Goal: Find specific page/section: Find specific page/section

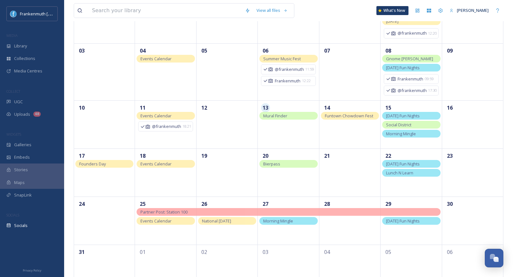
scroll to position [97, 0]
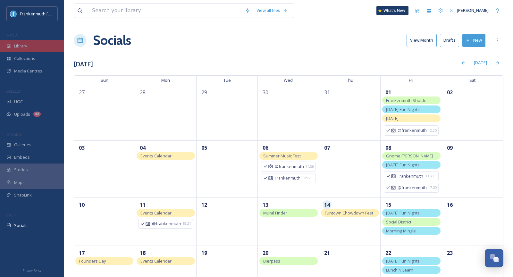
click at [41, 50] on div "Library" at bounding box center [32, 46] width 64 height 13
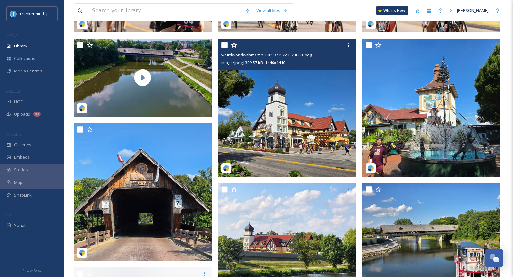
scroll to position [416, 0]
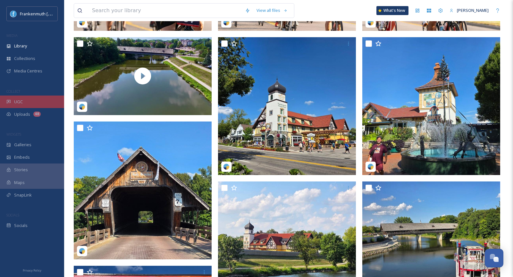
click at [35, 106] on div "UGC" at bounding box center [32, 102] width 64 height 13
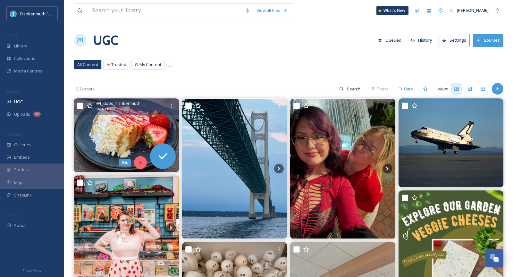
click at [141, 165] on div "Skip" at bounding box center [140, 162] width 13 height 13
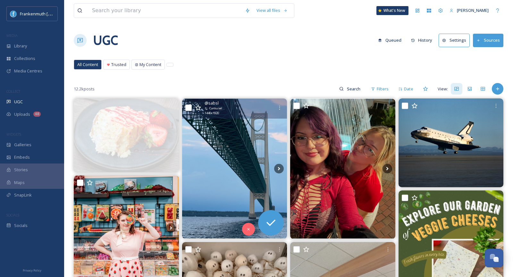
click at [237, 170] on img at bounding box center [234, 169] width 105 height 140
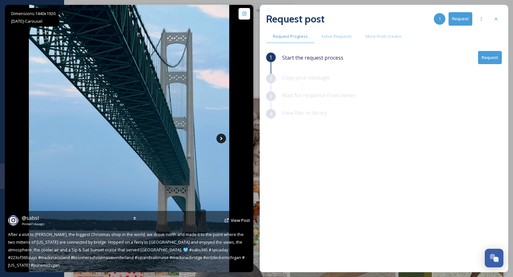
click at [220, 139] on icon at bounding box center [222, 139] width 10 height 10
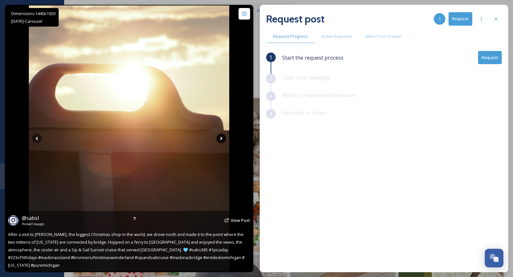
click at [220, 139] on icon at bounding box center [222, 139] width 10 height 10
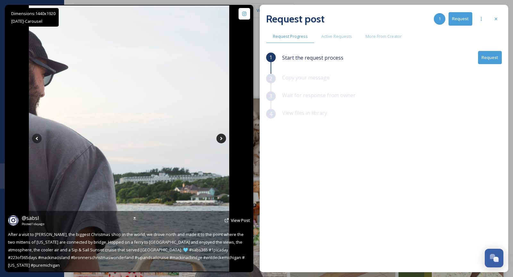
click at [220, 139] on icon at bounding box center [222, 139] width 10 height 10
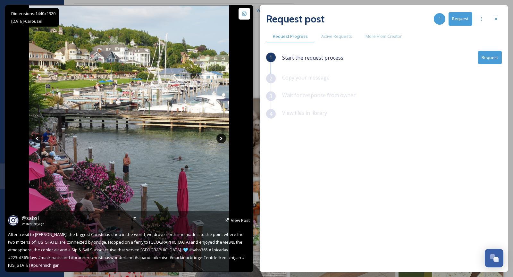
click at [220, 139] on icon at bounding box center [222, 139] width 10 height 10
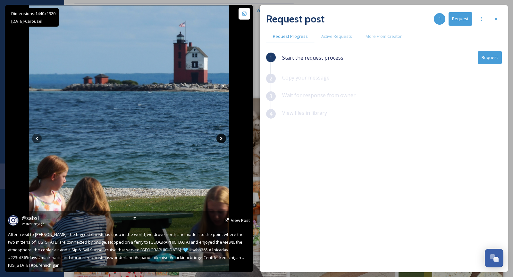
click at [220, 139] on icon at bounding box center [222, 139] width 10 height 10
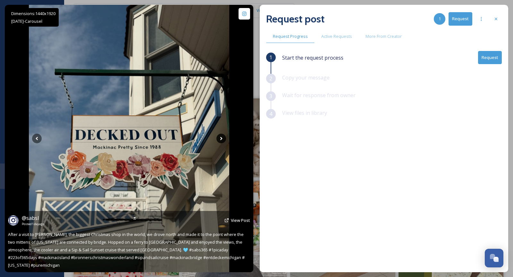
click at [220, 139] on icon at bounding box center [222, 139] width 10 height 10
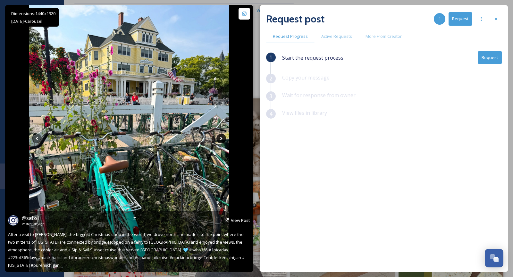
click at [220, 139] on icon at bounding box center [222, 139] width 10 height 10
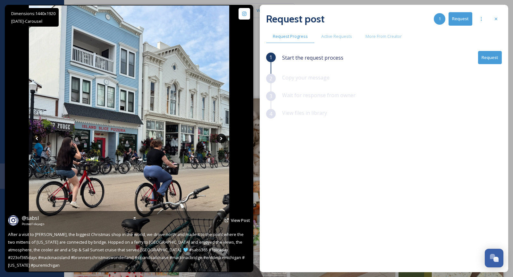
click at [220, 139] on icon at bounding box center [222, 139] width 10 height 10
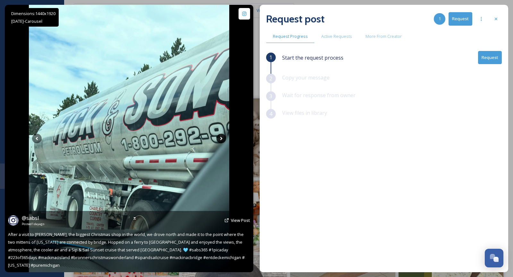
click at [220, 140] on icon at bounding box center [222, 139] width 10 height 10
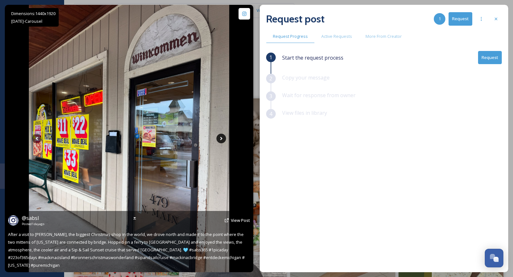
click at [220, 140] on icon at bounding box center [222, 139] width 10 height 10
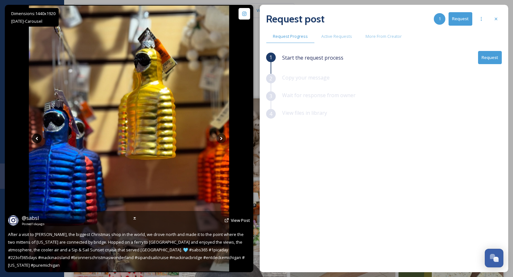
click at [33, 137] on icon at bounding box center [37, 139] width 10 height 10
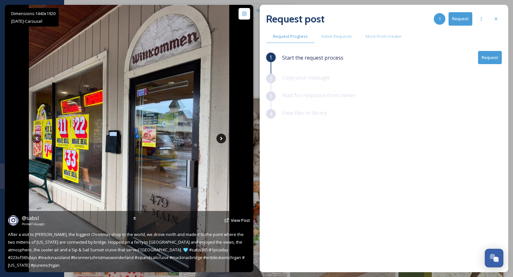
click at [220, 140] on icon at bounding box center [221, 139] width 2 height 4
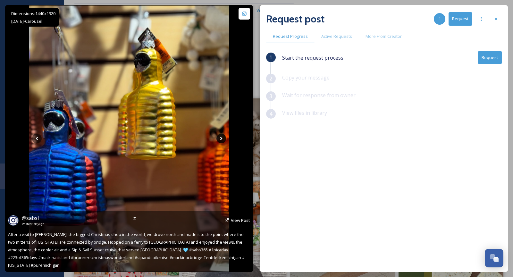
click at [220, 139] on icon at bounding box center [221, 139] width 2 height 4
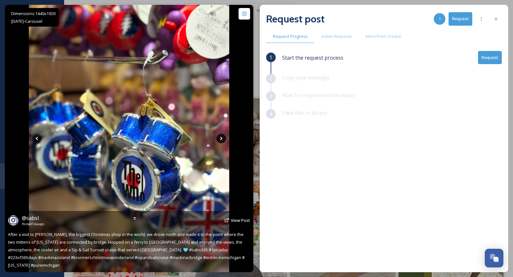
click at [220, 139] on icon at bounding box center [222, 139] width 10 height 10
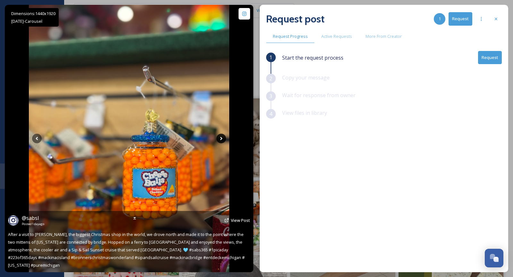
click at [220, 139] on icon at bounding box center [222, 139] width 10 height 10
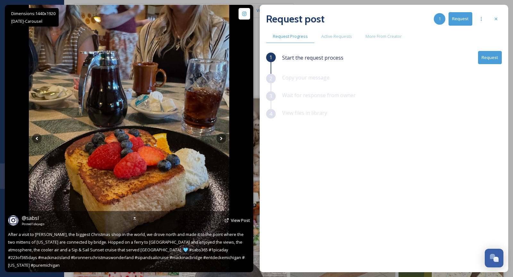
click at [128, 112] on img at bounding box center [129, 139] width 201 height 268
click at [223, 140] on icon at bounding box center [222, 139] width 10 height 10
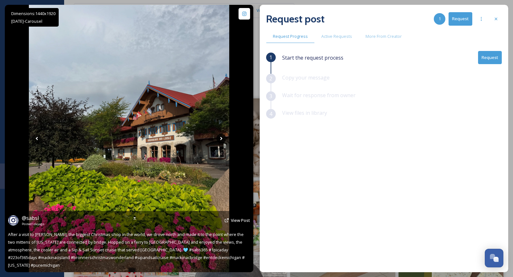
click at [223, 140] on icon at bounding box center [222, 139] width 10 height 10
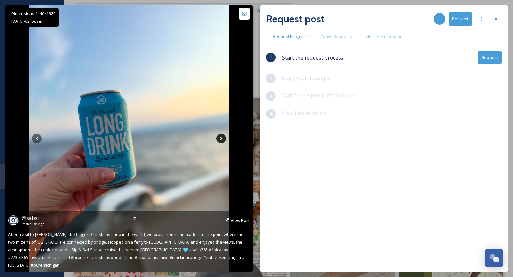
click at [223, 140] on icon at bounding box center [222, 139] width 10 height 10
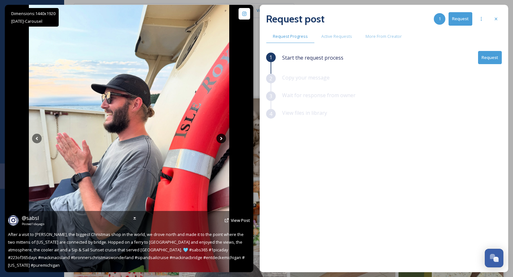
click at [223, 140] on icon at bounding box center [222, 139] width 10 height 10
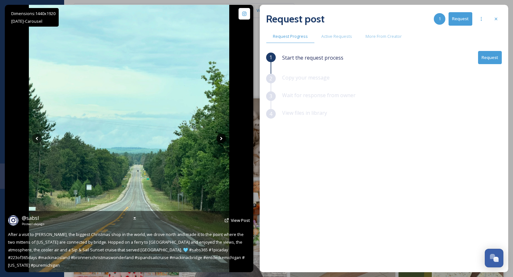
click at [223, 140] on icon at bounding box center [222, 139] width 10 height 10
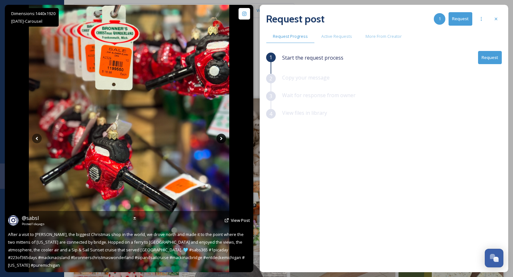
click at [223, 140] on icon at bounding box center [222, 139] width 10 height 10
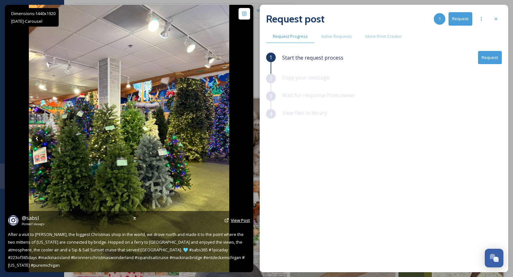
click at [242, 223] on span "View Post" at bounding box center [240, 221] width 19 height 6
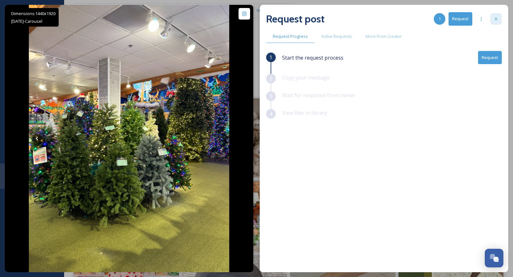
click at [499, 22] on div at bounding box center [497, 19] width 12 height 12
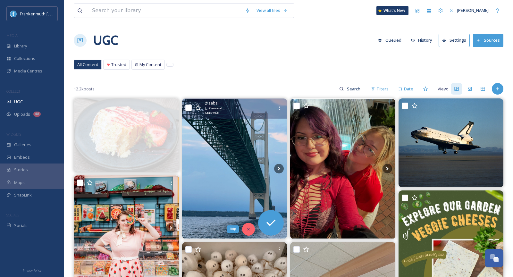
click at [247, 228] on icon at bounding box center [248, 229] width 4 height 4
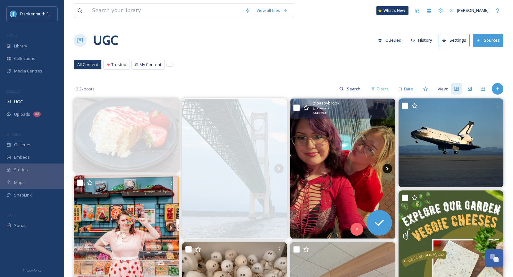
click at [388, 169] on icon at bounding box center [388, 169] width 10 height 10
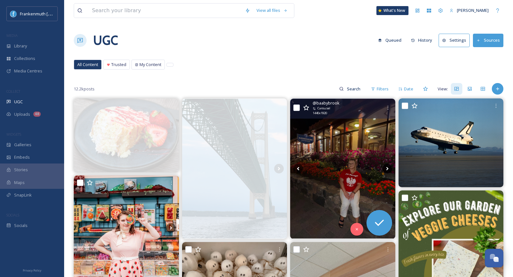
click at [388, 169] on icon at bounding box center [388, 169] width 10 height 10
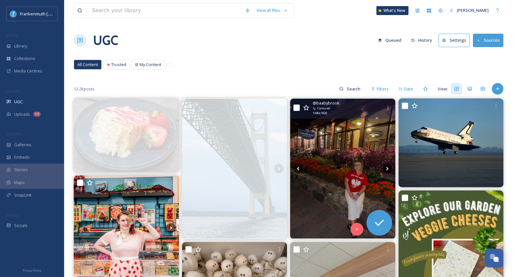
click at [386, 169] on icon at bounding box center [388, 169] width 10 height 10
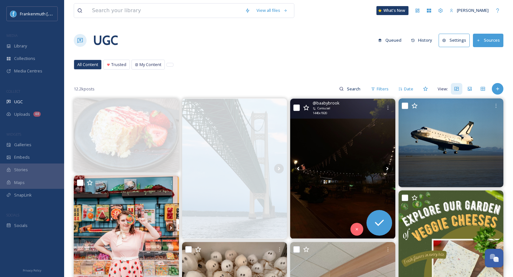
click at [386, 169] on icon at bounding box center [388, 169] width 10 height 10
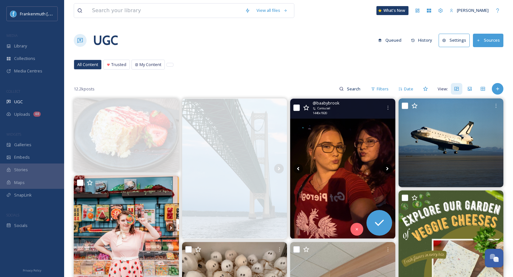
click at [386, 169] on icon at bounding box center [388, 169] width 10 height 10
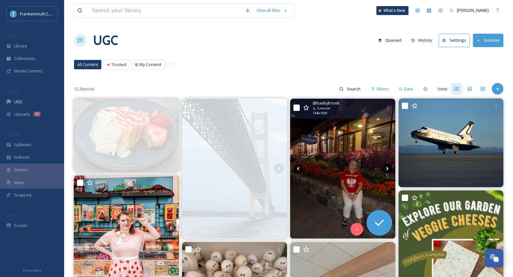
click at [386, 169] on icon at bounding box center [388, 169] width 10 height 10
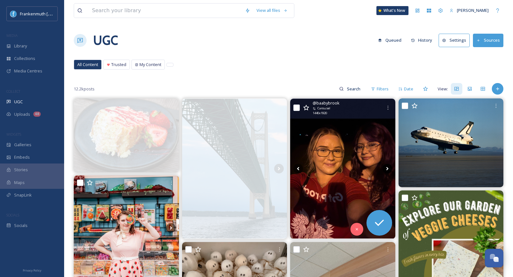
click at [386, 169] on icon at bounding box center [388, 169] width 10 height 10
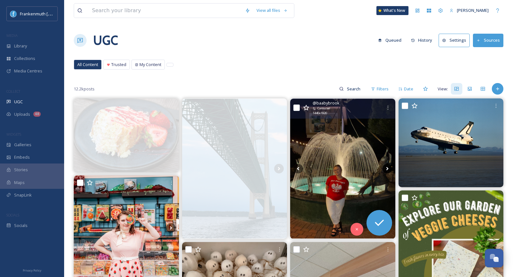
click at [386, 169] on icon at bounding box center [388, 169] width 10 height 10
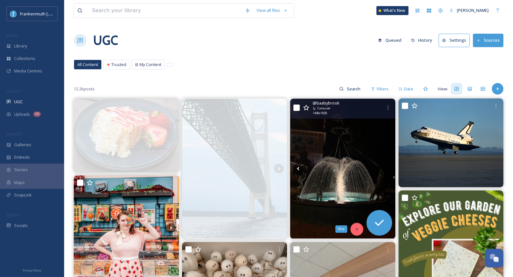
click at [357, 225] on div "Skip" at bounding box center [357, 229] width 13 height 13
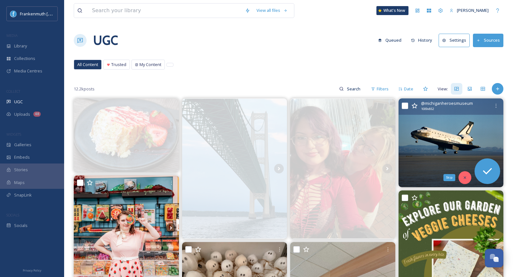
click at [465, 174] on div "Skip" at bounding box center [465, 177] width 13 height 13
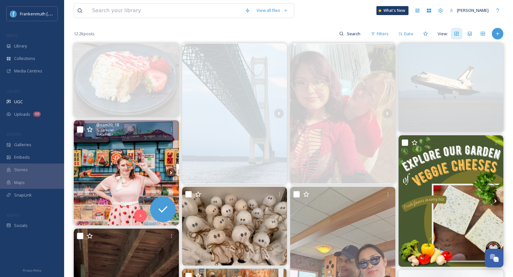
scroll to position [75, 0]
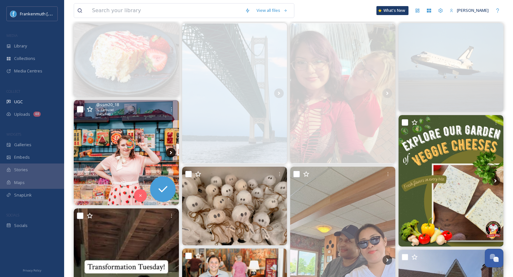
click at [170, 149] on icon at bounding box center [171, 153] width 10 height 10
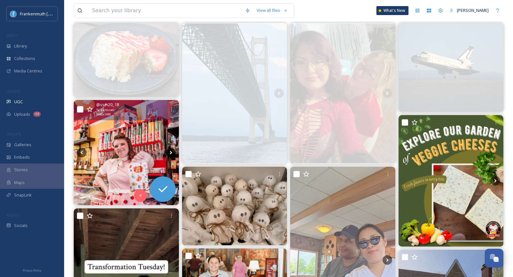
click at [170, 149] on icon at bounding box center [171, 153] width 10 height 10
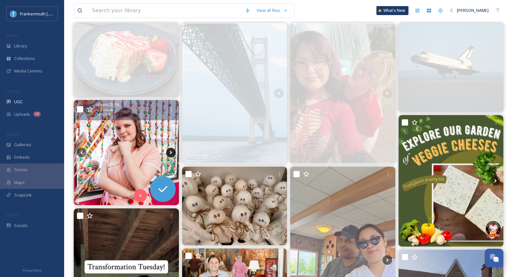
click at [170, 149] on icon at bounding box center [171, 153] width 10 height 10
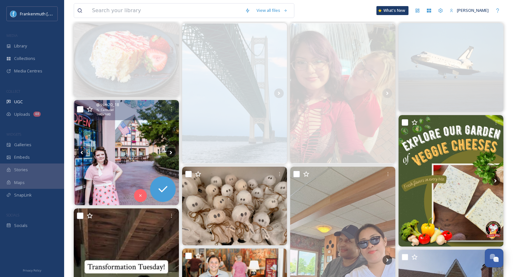
click at [170, 150] on icon at bounding box center [171, 153] width 10 height 10
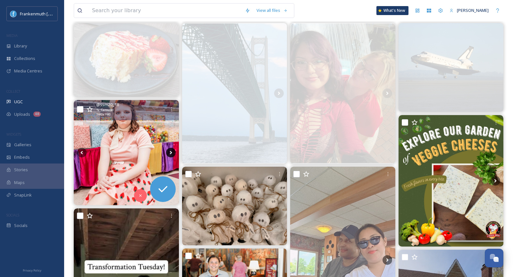
click at [170, 150] on icon at bounding box center [171, 153] width 10 height 10
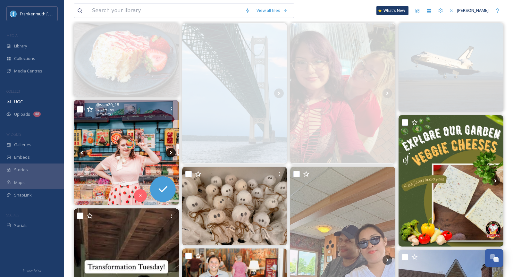
click at [170, 150] on icon at bounding box center [171, 153] width 10 height 10
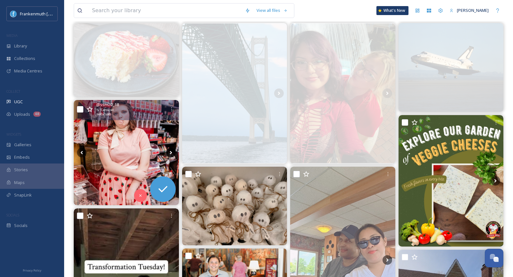
click at [170, 150] on icon at bounding box center [171, 153] width 10 height 10
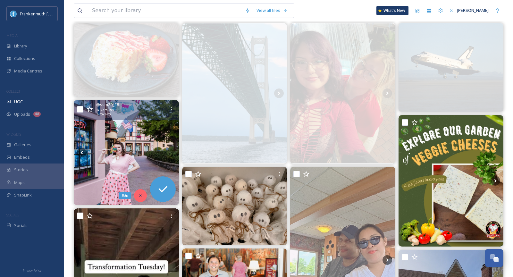
click at [139, 192] on div "Skip" at bounding box center [140, 195] width 13 height 13
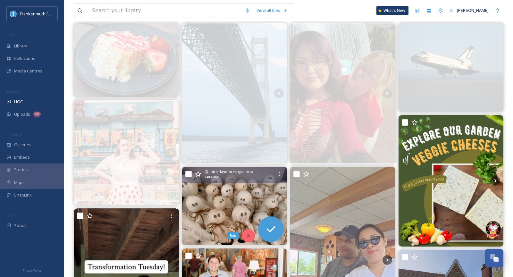
click at [249, 232] on div "Skip" at bounding box center [248, 235] width 13 height 13
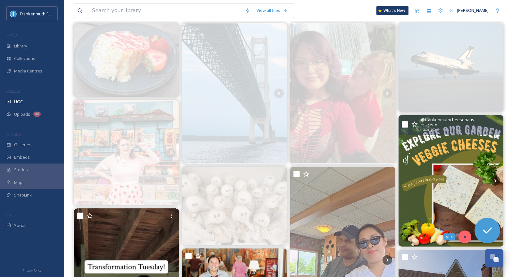
click at [462, 232] on div "Skip" at bounding box center [465, 237] width 13 height 13
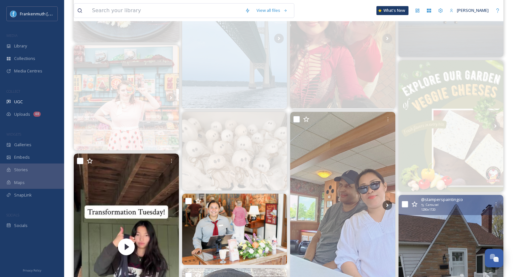
scroll to position [206, 0]
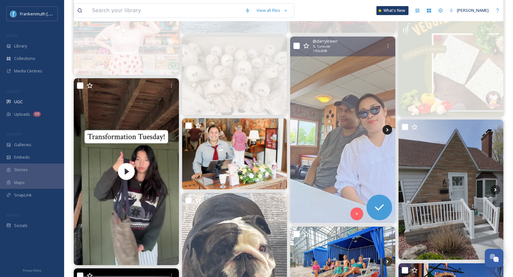
click at [386, 126] on icon at bounding box center [388, 130] width 10 height 10
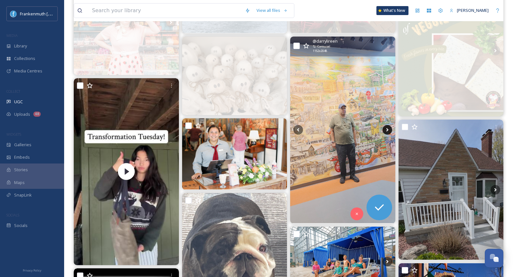
click at [386, 126] on icon at bounding box center [388, 130] width 10 height 10
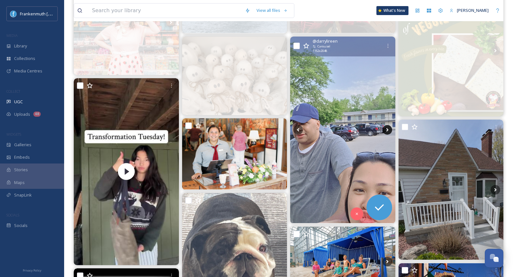
click at [386, 127] on icon at bounding box center [388, 130] width 10 height 10
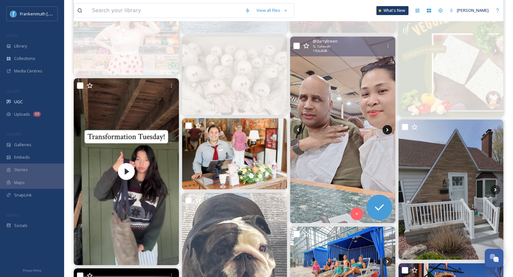
click at [386, 127] on icon at bounding box center [388, 130] width 10 height 10
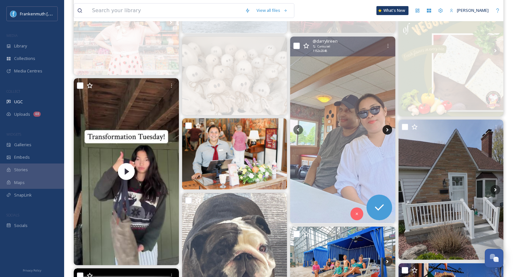
click at [386, 127] on icon at bounding box center [388, 130] width 10 height 10
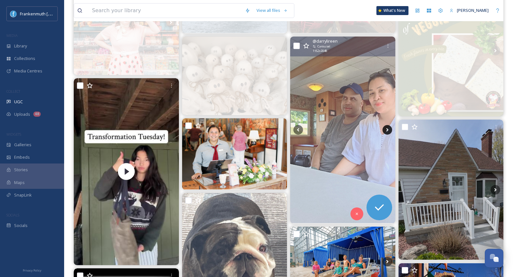
click at [386, 127] on icon at bounding box center [388, 130] width 10 height 10
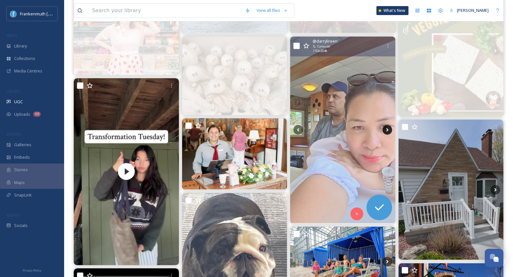
click at [386, 127] on icon at bounding box center [388, 130] width 10 height 10
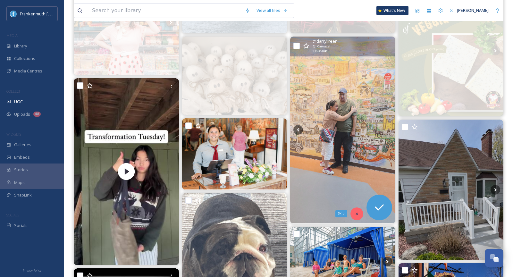
click at [356, 210] on div "Skip" at bounding box center [357, 214] width 13 height 13
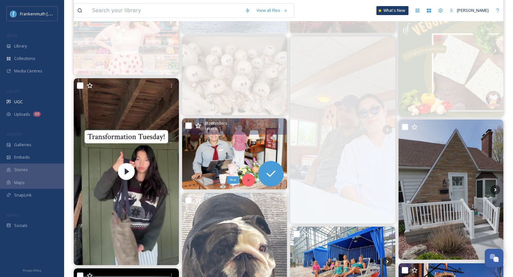
click at [248, 177] on div "Skip" at bounding box center [248, 180] width 13 height 13
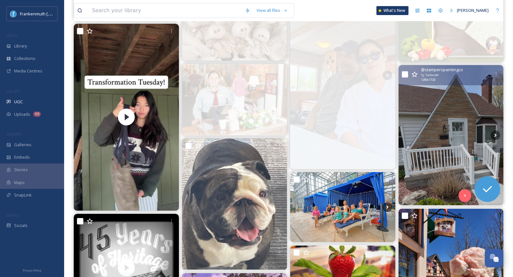
scroll to position [262, 0]
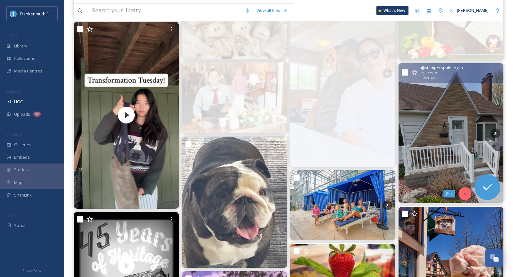
click at [469, 193] on div "Skip" at bounding box center [465, 193] width 13 height 13
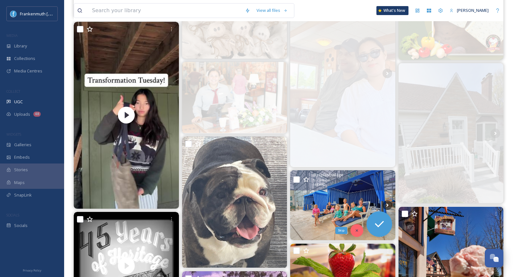
click at [356, 230] on icon at bounding box center [357, 231] width 4 height 4
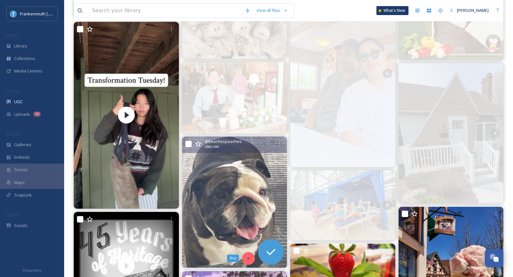
click at [248, 255] on div "Skip" at bounding box center [248, 258] width 13 height 13
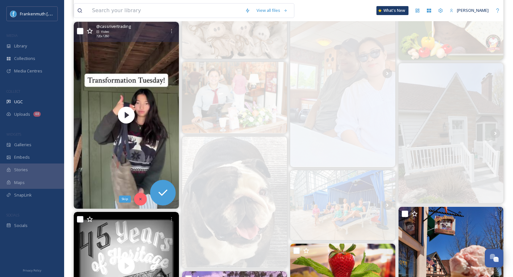
click at [141, 198] on icon at bounding box center [140, 199] width 2 height 2
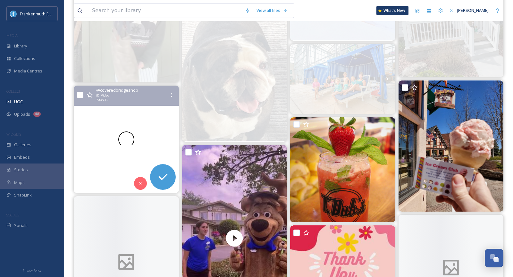
scroll to position [415, 0]
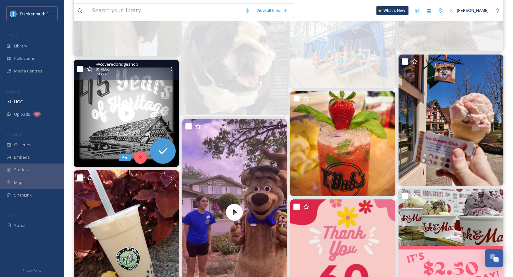
click at [143, 162] on div "Skip" at bounding box center [140, 157] width 13 height 13
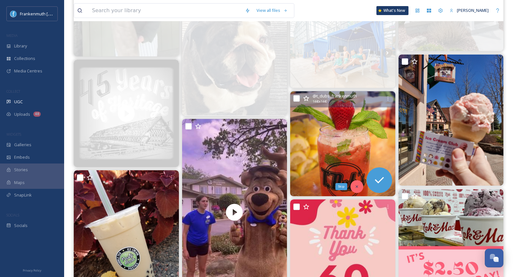
click at [357, 186] on icon at bounding box center [357, 187] width 4 height 4
